Goal: Task Accomplishment & Management: Manage account settings

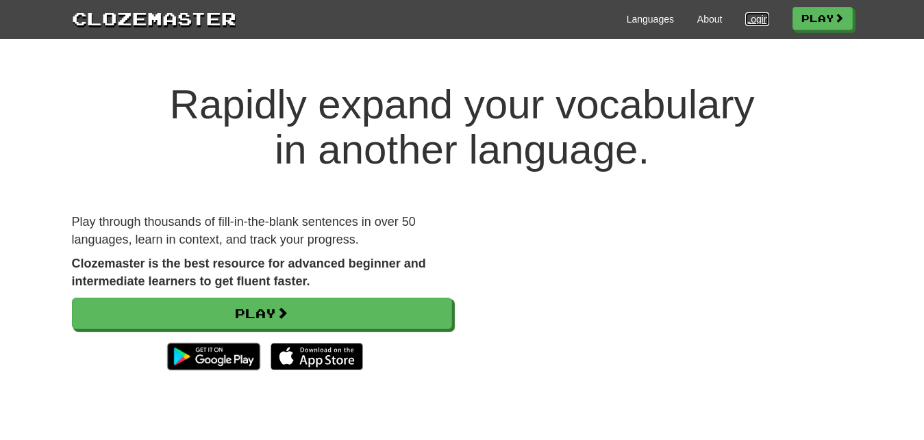
click at [757, 22] on link "Login" at bounding box center [756, 19] width 23 height 14
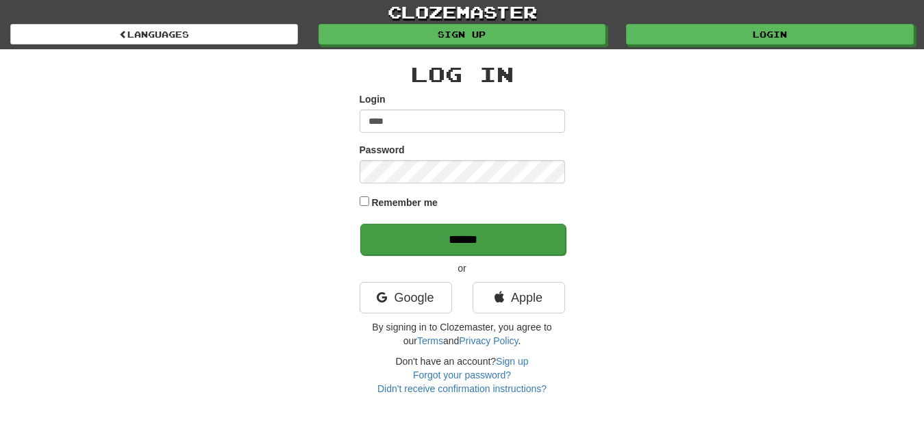
type input "****"
click at [462, 231] on input "******" at bounding box center [462, 240] width 205 height 32
